Goal: Information Seeking & Learning: Check status

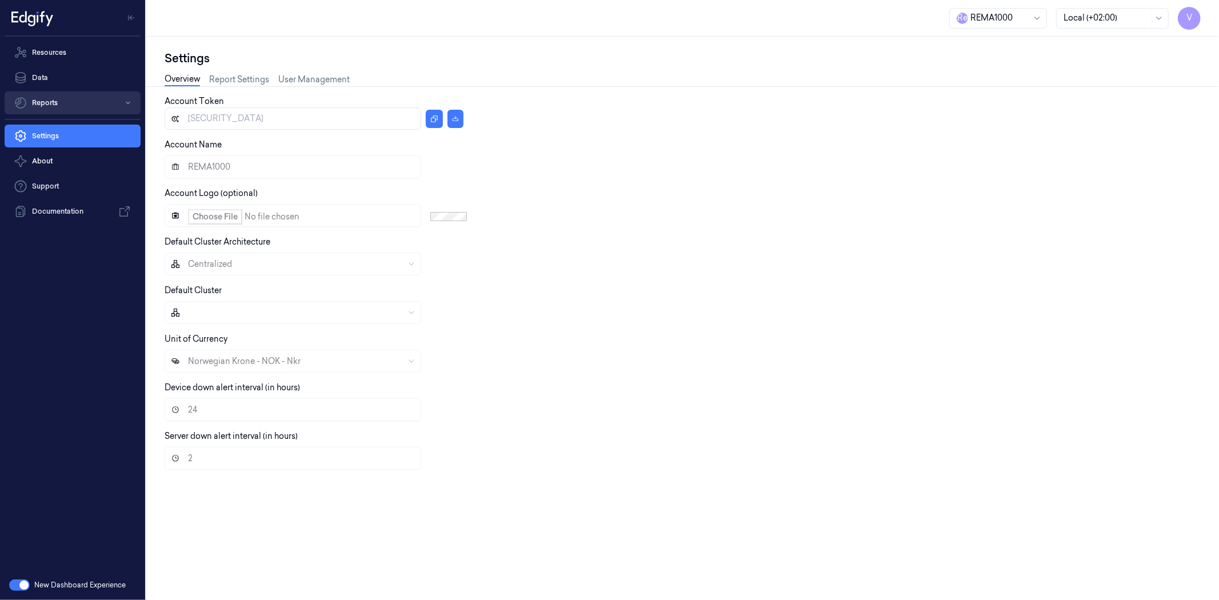
click at [84, 103] on button "Reports" at bounding box center [73, 102] width 136 height 23
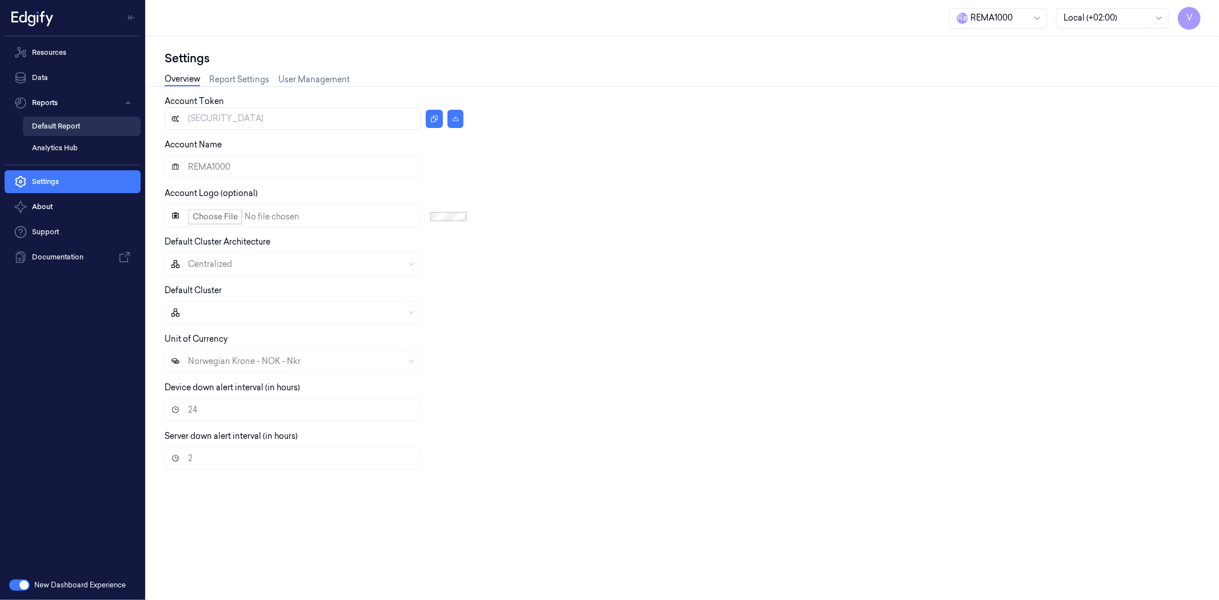
click at [83, 121] on link "Default Report" at bounding box center [82, 126] width 118 height 19
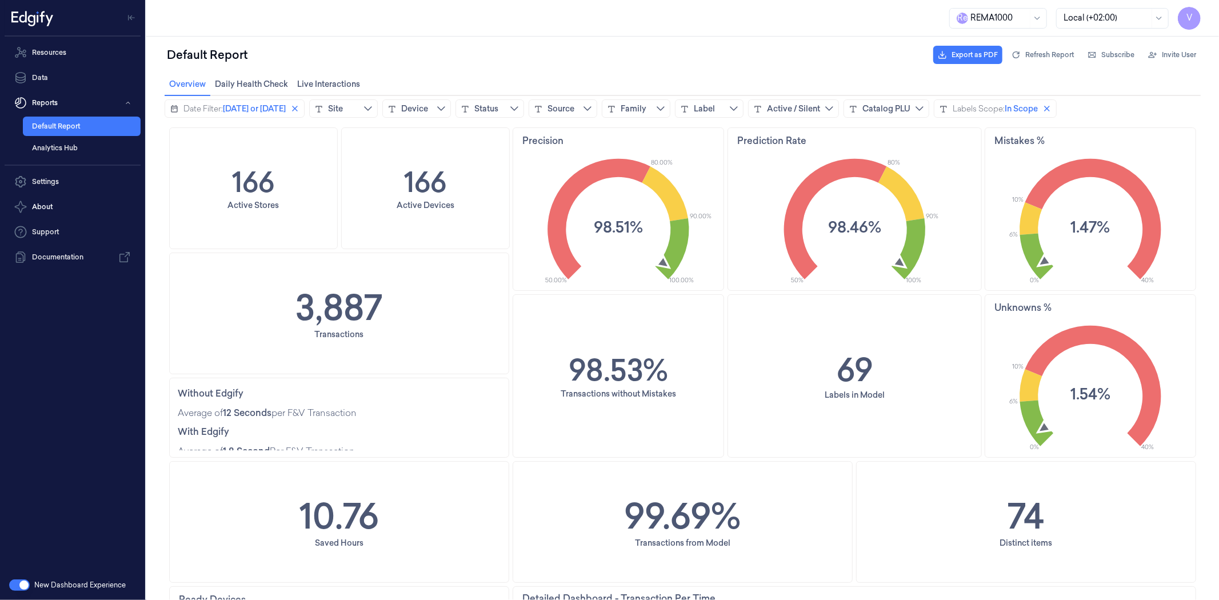
click at [233, 20] on div "R e REMA1000 Local (+02:00) V" at bounding box center [682, 18] width 1073 height 37
click at [301, 107] on button "Clear" at bounding box center [294, 108] width 14 height 14
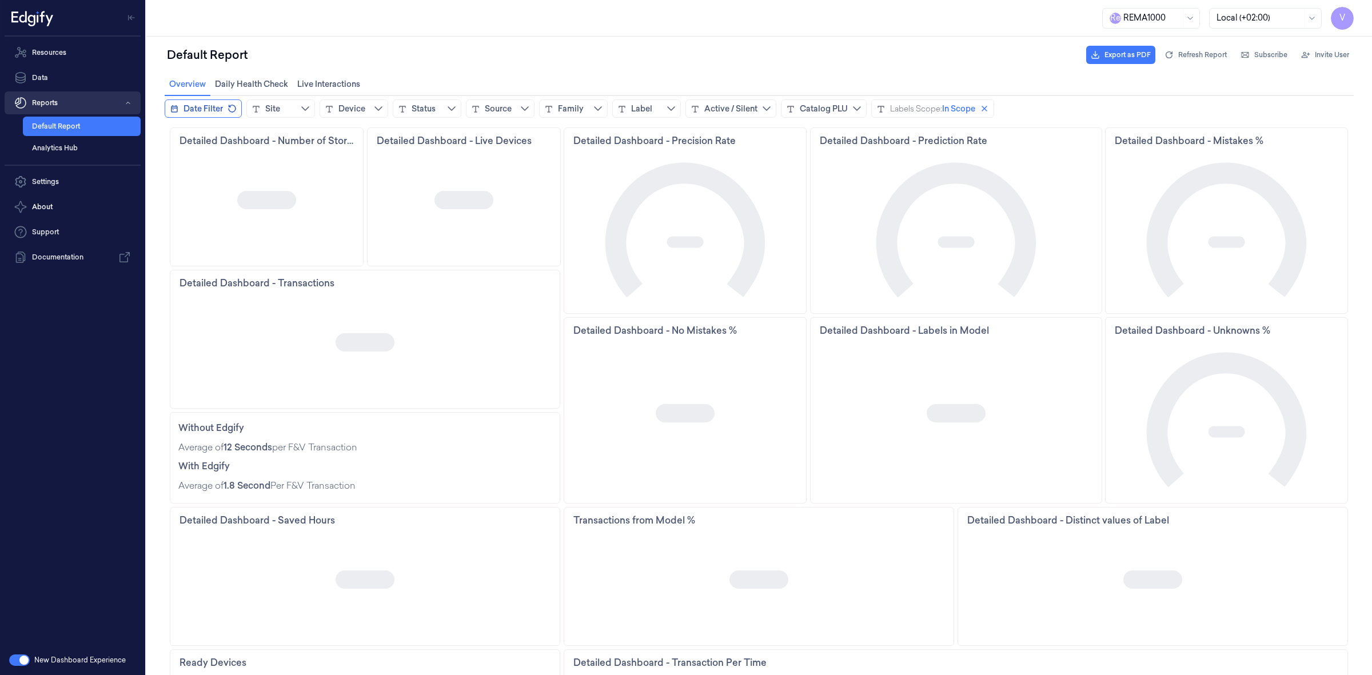
click at [65, 101] on button "Reports" at bounding box center [73, 102] width 136 height 23
click at [61, 104] on button "Reports" at bounding box center [73, 102] width 136 height 23
click at [57, 124] on link "Default Report" at bounding box center [82, 126] width 118 height 19
click at [52, 149] on link "Analytics Hub" at bounding box center [82, 147] width 118 height 19
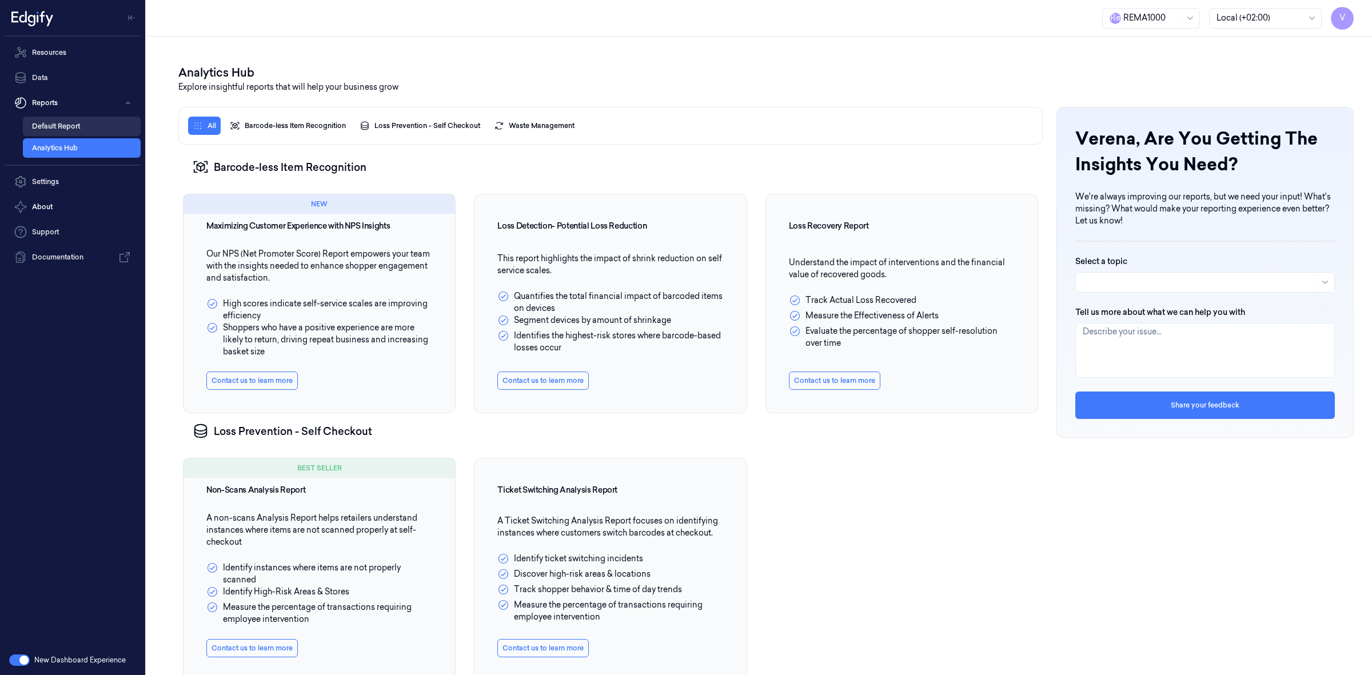
click at [55, 127] on link "Default Report" at bounding box center [82, 126] width 118 height 19
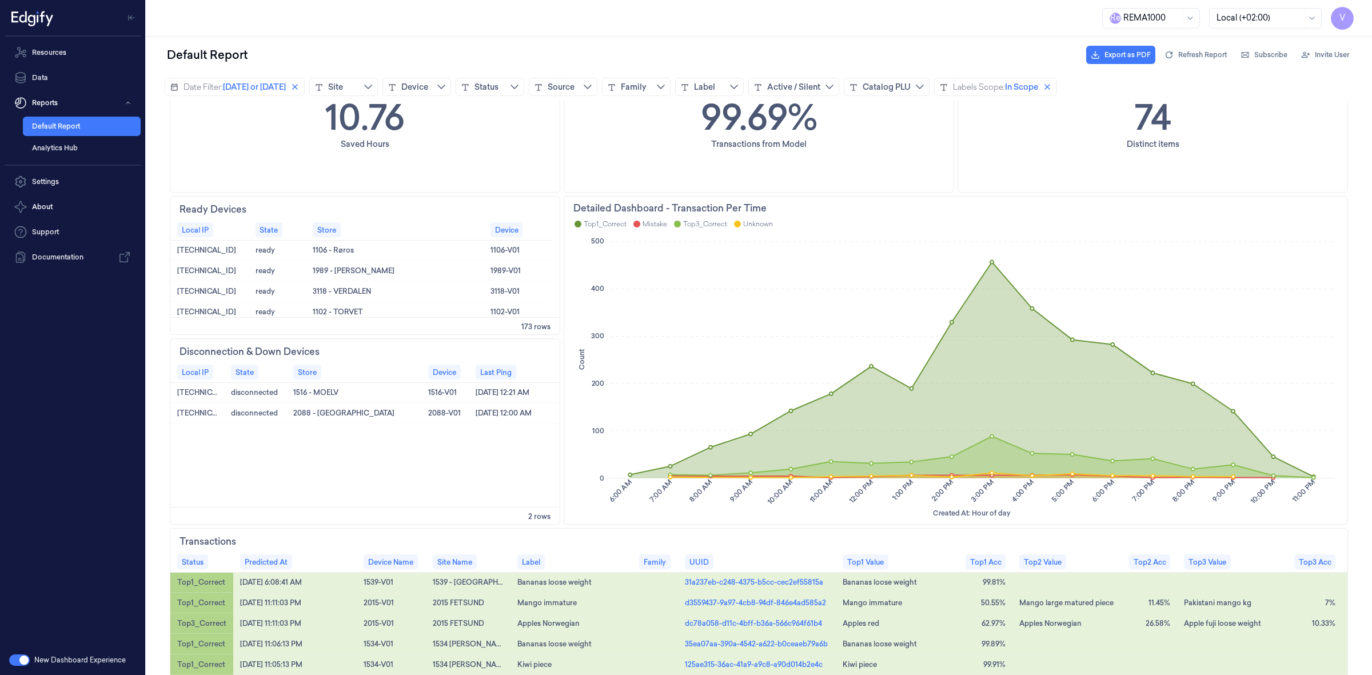
scroll to position [429, 0]
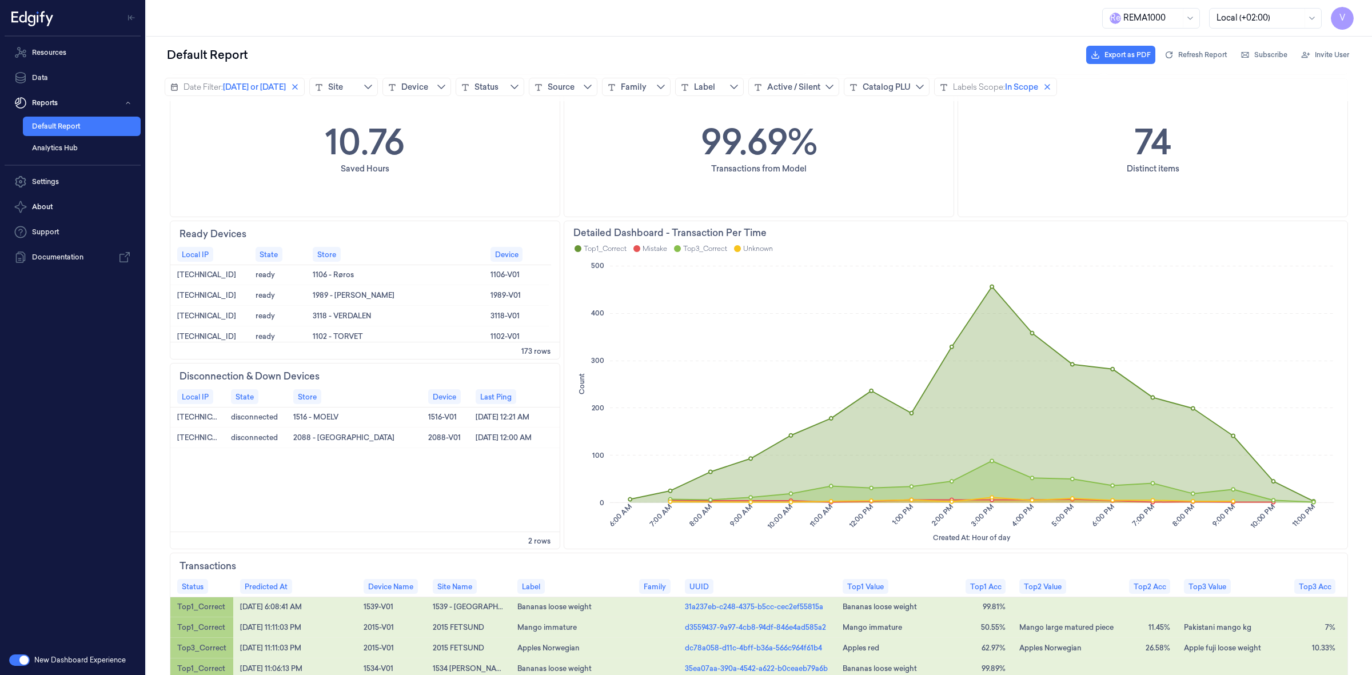
click at [27, 410] on div "Resources Data Reports Default Report Analytics Hub Settings About Support Docu…" at bounding box center [72, 341] width 145 height 609
click at [63, 47] on link "Resources" at bounding box center [73, 52] width 136 height 23
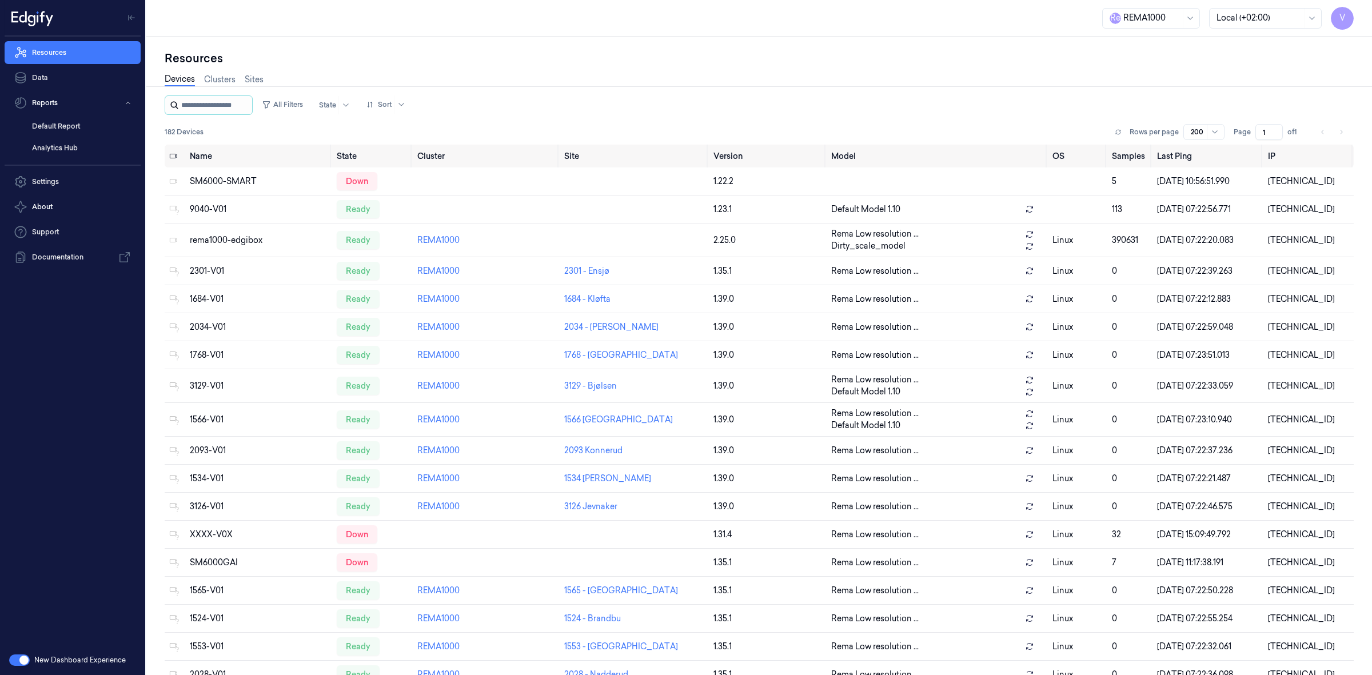
click at [195, 103] on input "string" at bounding box center [215, 105] width 69 height 18
click at [44, 98] on button "Reports" at bounding box center [73, 102] width 136 height 23
click at [47, 127] on link "Default Report" at bounding box center [82, 126] width 118 height 19
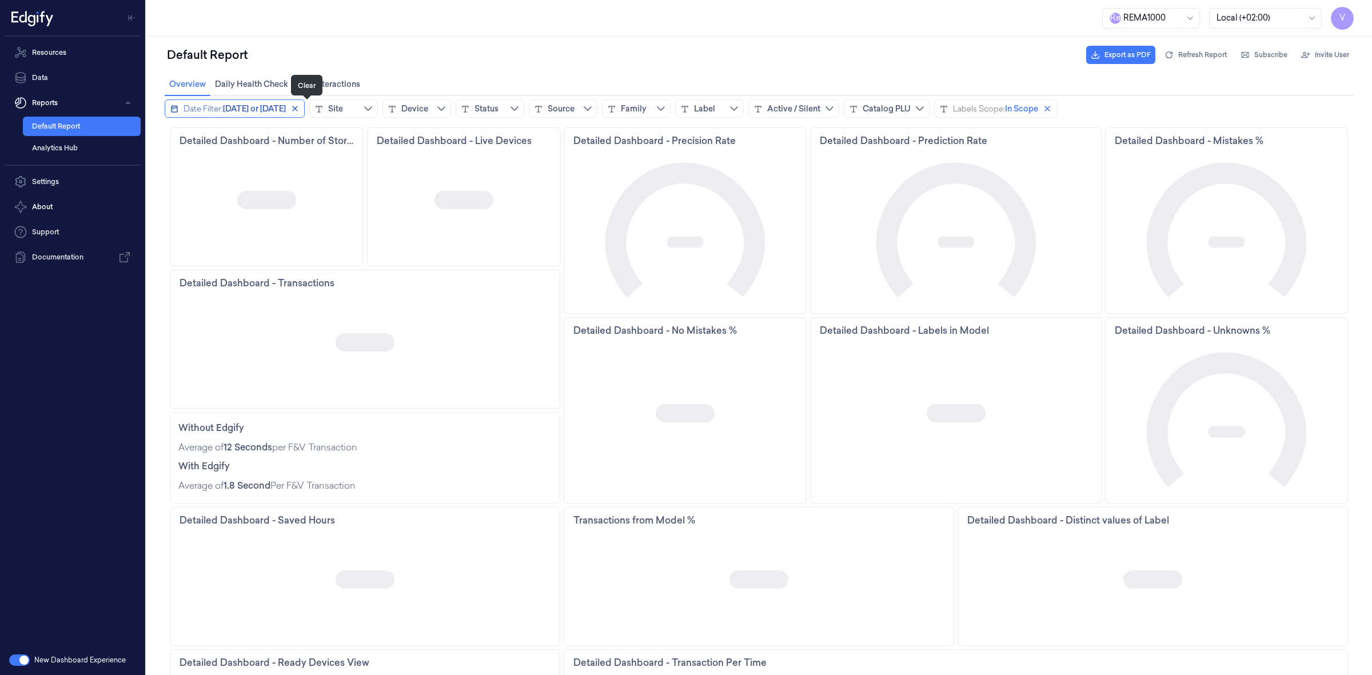
click at [299, 109] on icon "close icon" at bounding box center [294, 108] width 9 height 9
click at [345, 107] on div "Device" at bounding box center [351, 108] width 27 height 11
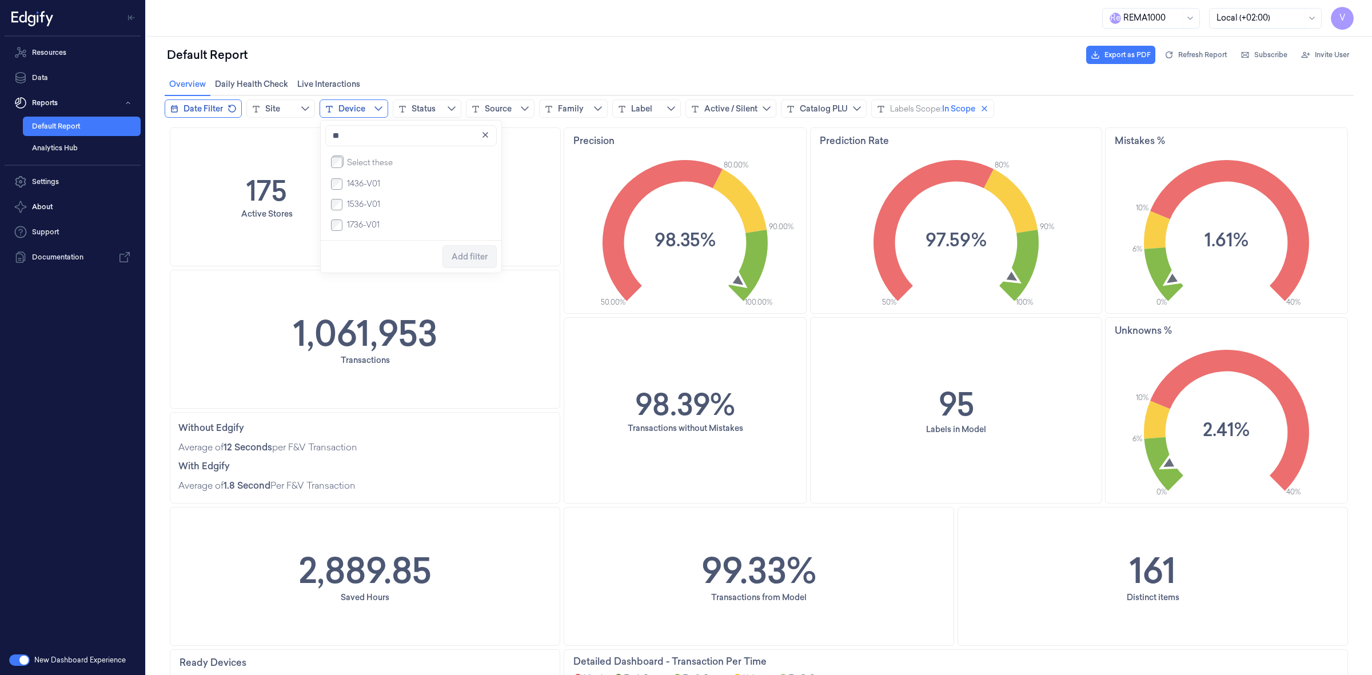
type input "*"
type input "****"
click at [467, 223] on span "Add filter" at bounding box center [469, 216] width 36 height 22
